Goal: Information Seeking & Learning: Learn about a topic

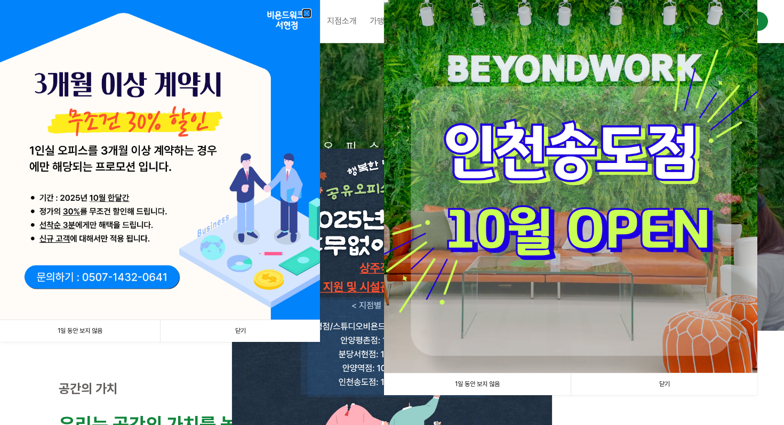
click at [306, 11] on link at bounding box center [307, 14] width 10 height 10
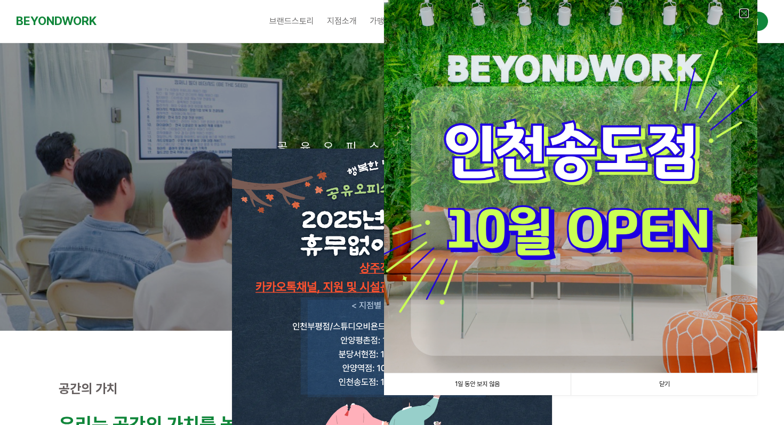
click at [747, 12] on link at bounding box center [744, 14] width 10 height 10
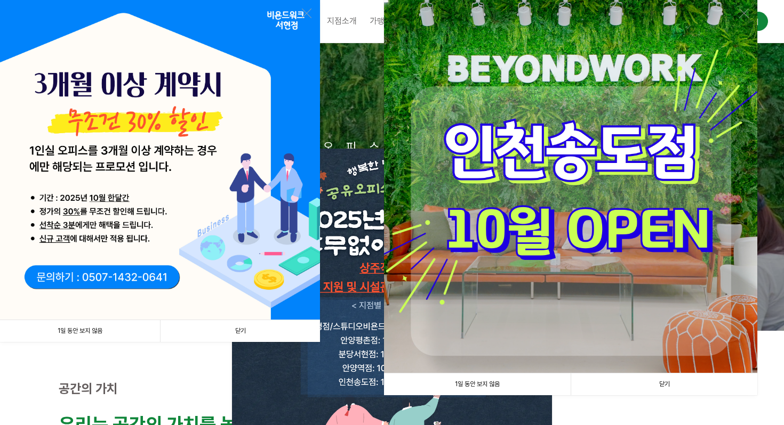
click at [276, 333] on link "닫기" at bounding box center [240, 331] width 160 height 22
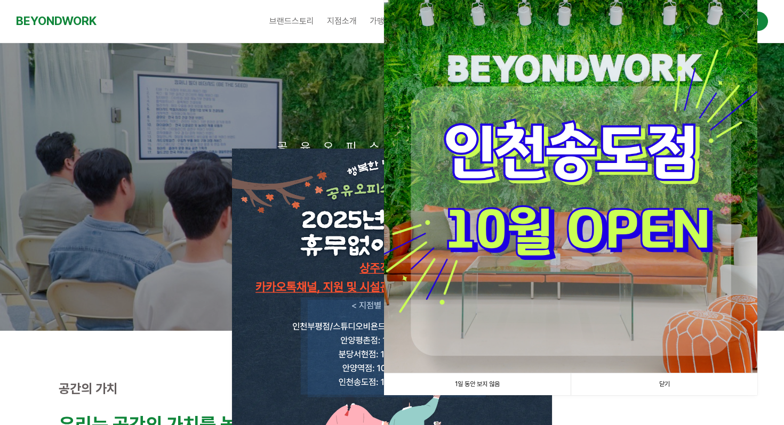
click at [513, 255] on img at bounding box center [570, 186] width 373 height 373
click at [594, 217] on img at bounding box center [570, 186] width 373 height 373
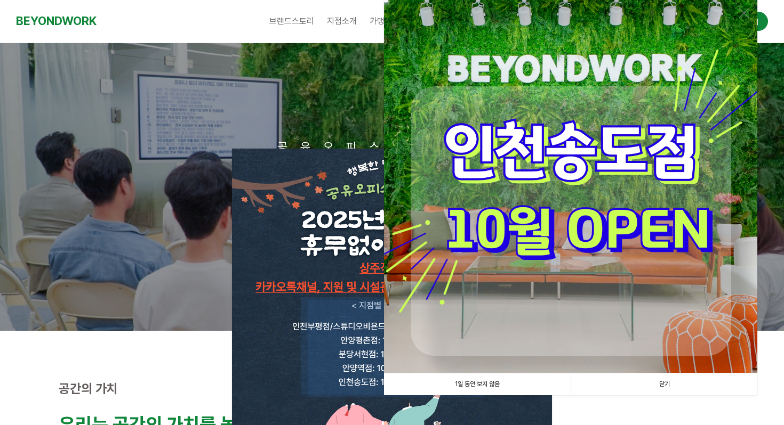
click at [594, 217] on img at bounding box center [570, 186] width 373 height 373
click at [745, 14] on link at bounding box center [744, 14] width 10 height 10
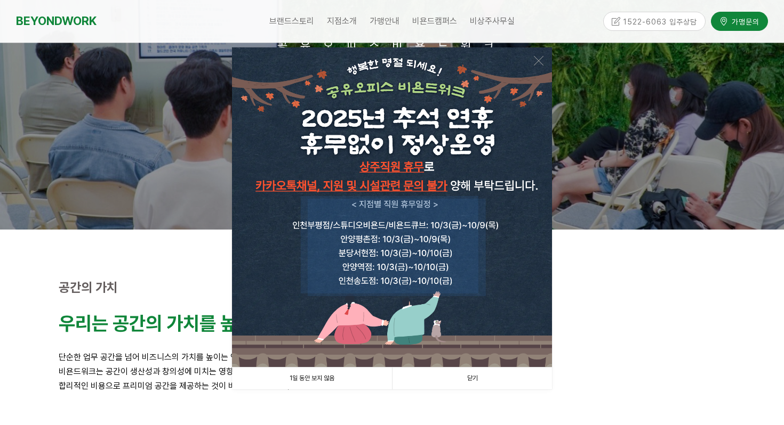
scroll to position [104, 0]
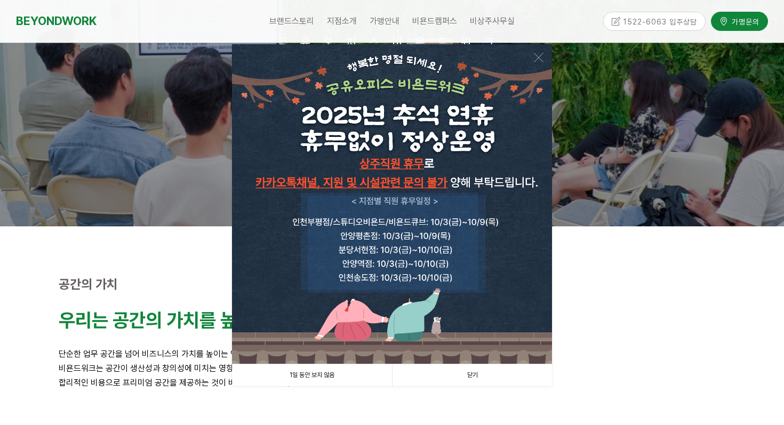
click at [481, 374] on link "닫기" at bounding box center [472, 376] width 160 height 22
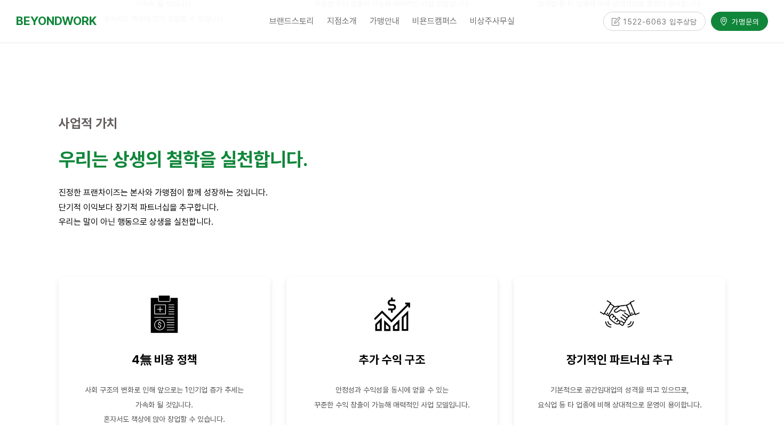
scroll to position [1760, 0]
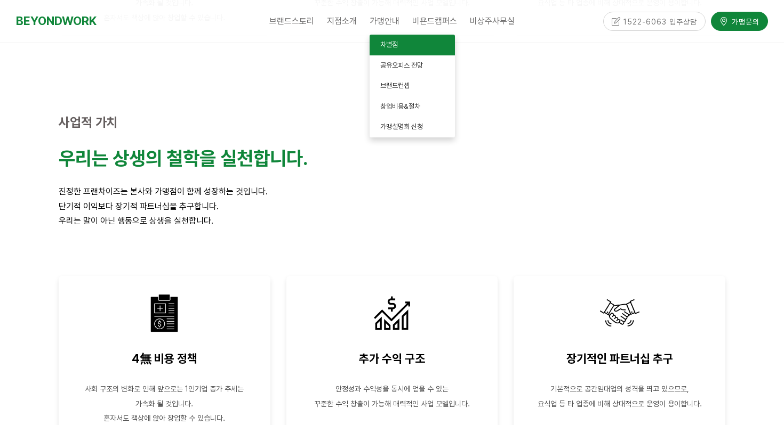
click at [396, 48] on span "차별점" at bounding box center [389, 45] width 18 height 8
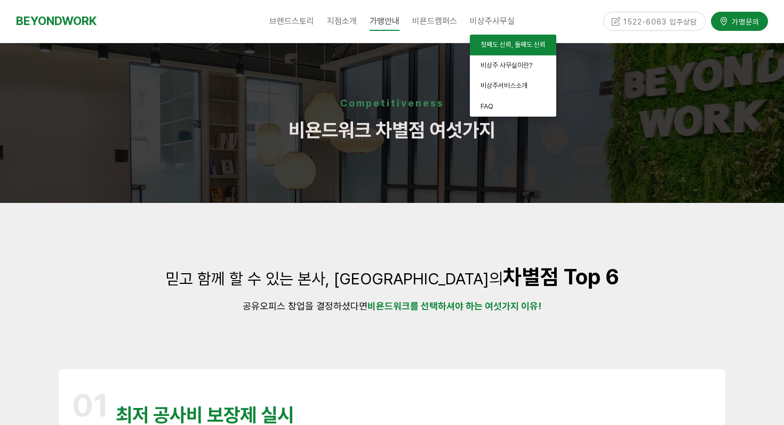
click at [505, 39] on link "첫째도 신뢰, 둘째도 신뢰" at bounding box center [513, 45] width 86 height 21
